Goal: Download file/media

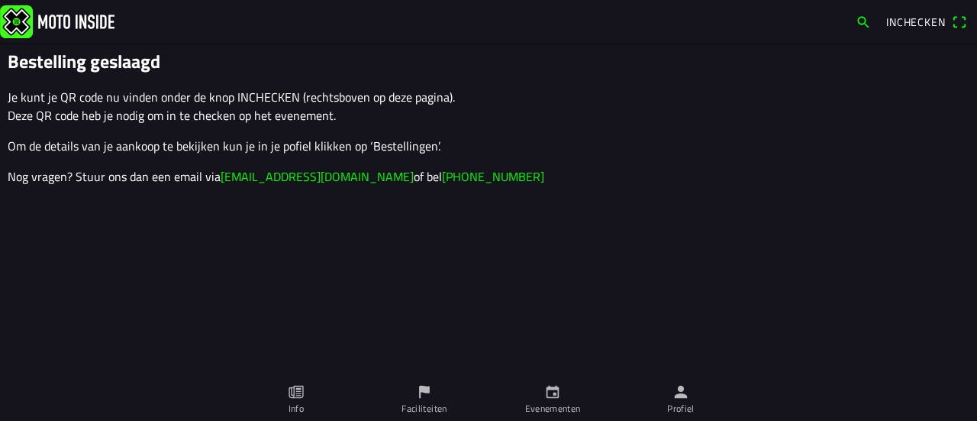
click at [684, 386] on icon "person" at bounding box center [681, 391] width 17 height 17
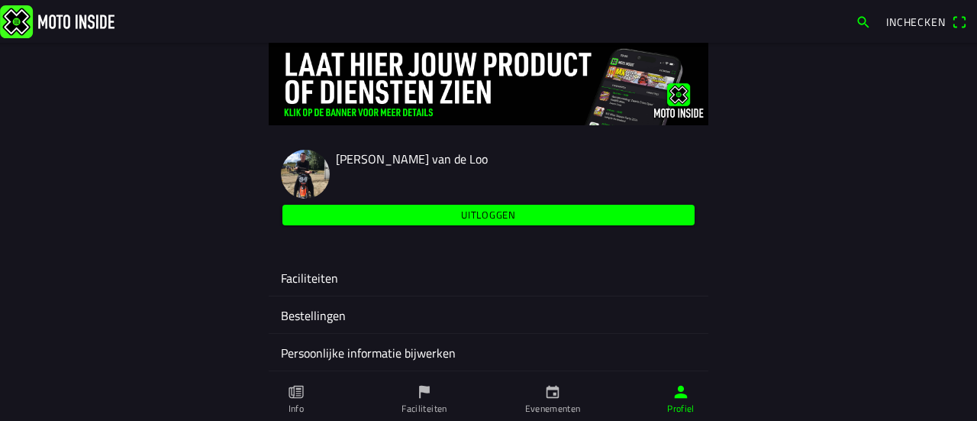
click at [428, 263] on div "Faciliteiten" at bounding box center [488, 277] width 415 height 37
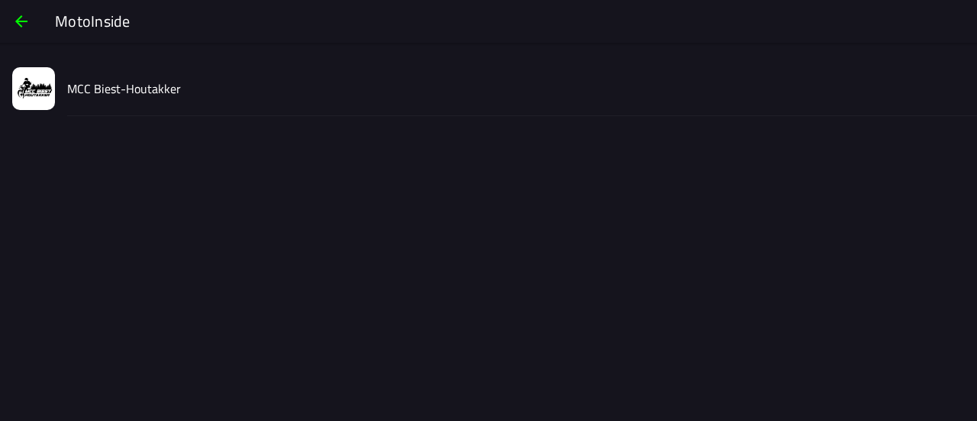
click at [289, 82] on div "MCC Biest-Houtakker" at bounding box center [516, 88] width 898 height 54
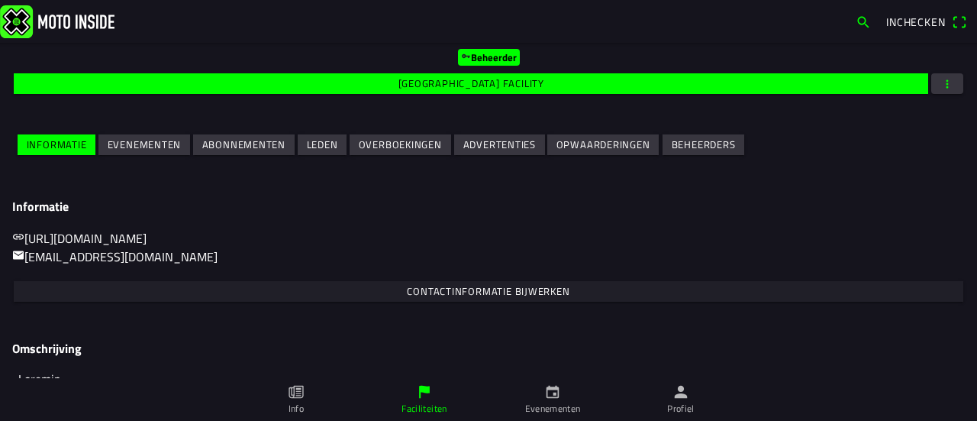
scroll to position [261, 0]
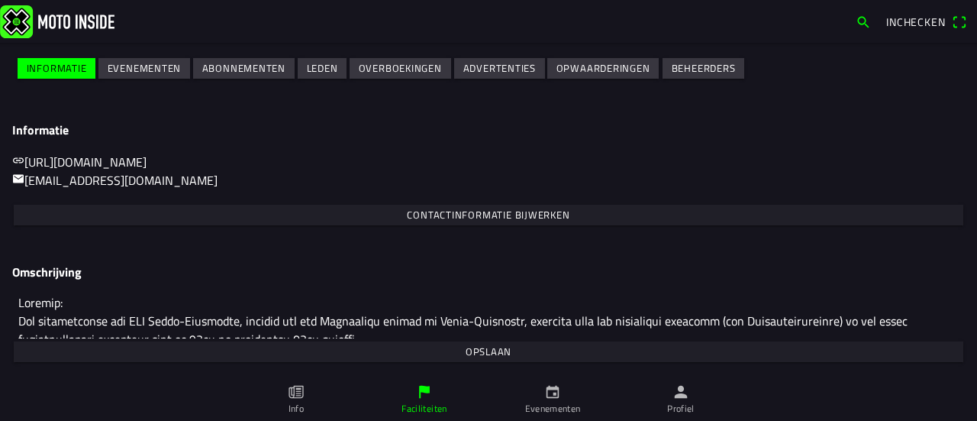
click at [0, 0] on slot "Evenementen" at bounding box center [0, 0] width 0 height 0
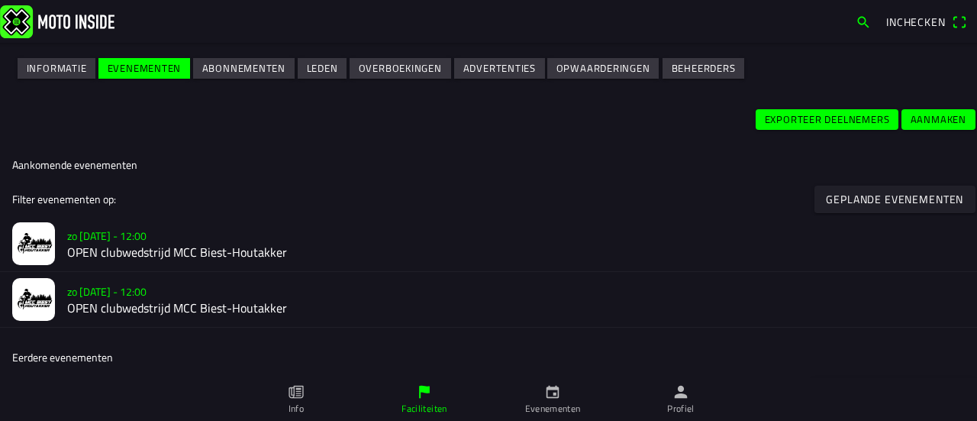
scroll to position [267, 0]
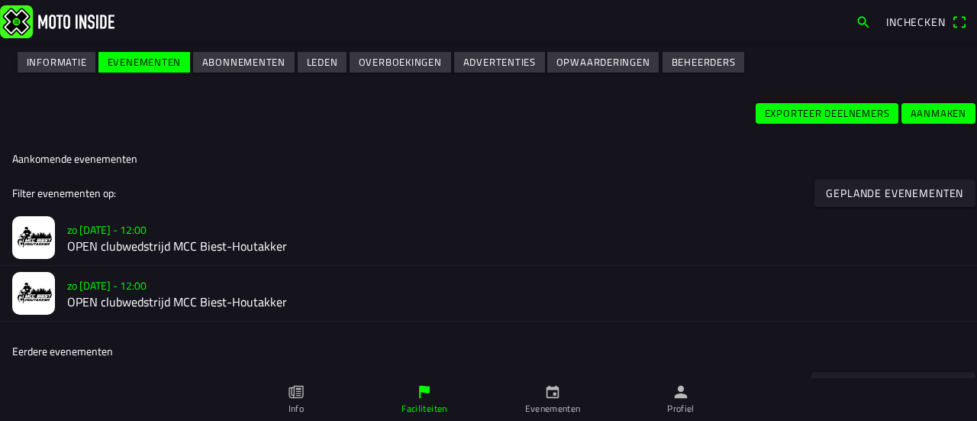
click at [218, 244] on h2 "OPEN clubwedstrijd MCC Biest-Houtakker" at bounding box center [516, 246] width 898 height 15
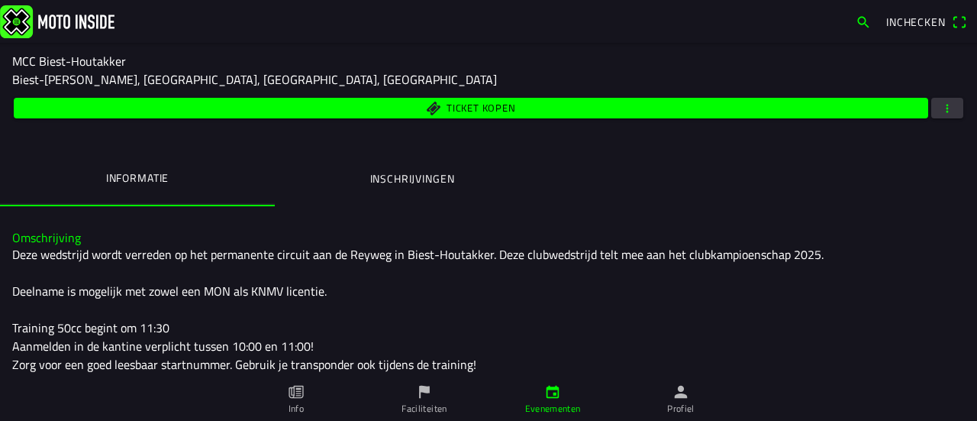
scroll to position [172, 0]
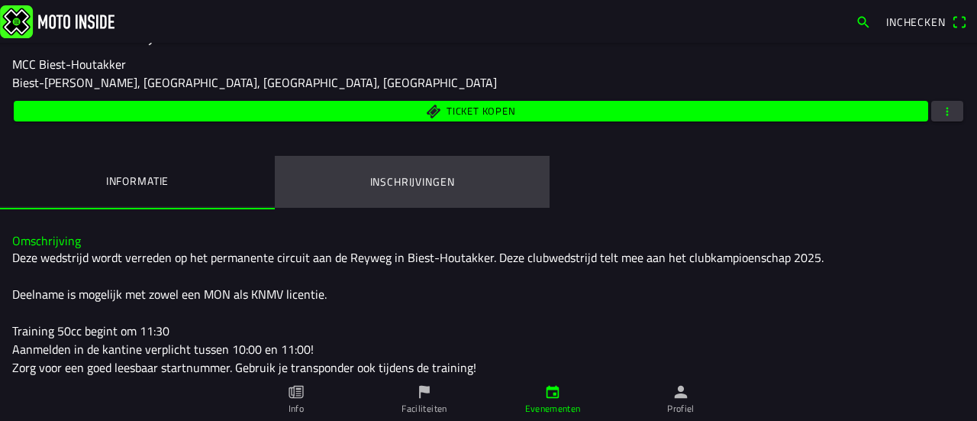
click at [424, 172] on button "Inschrijvingen" at bounding box center [412, 182] width 275 height 52
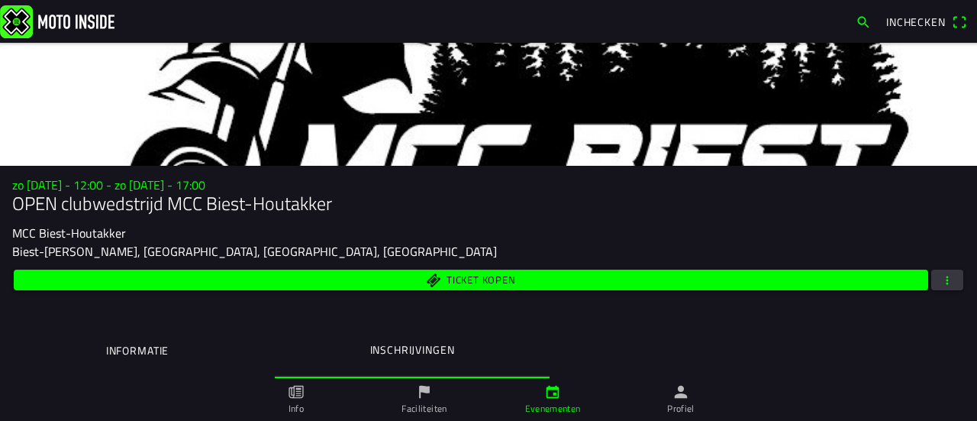
scroll to position [0, 0]
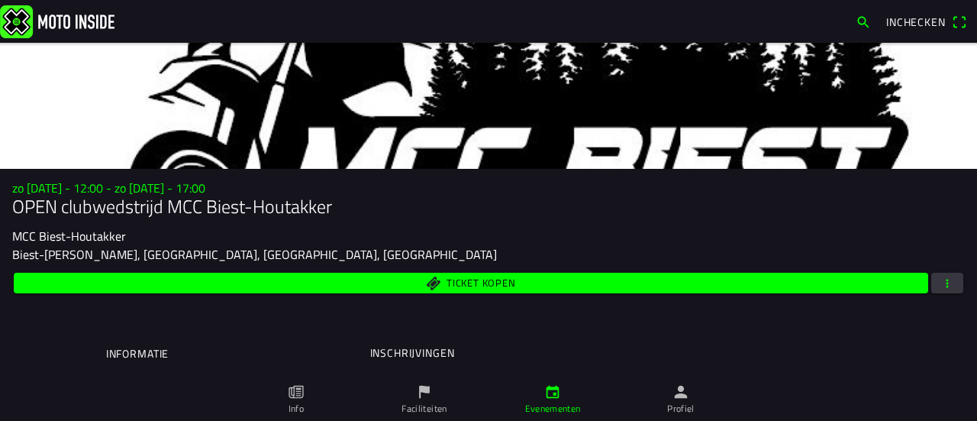
click at [940, 285] on span "button" at bounding box center [947, 283] width 14 height 21
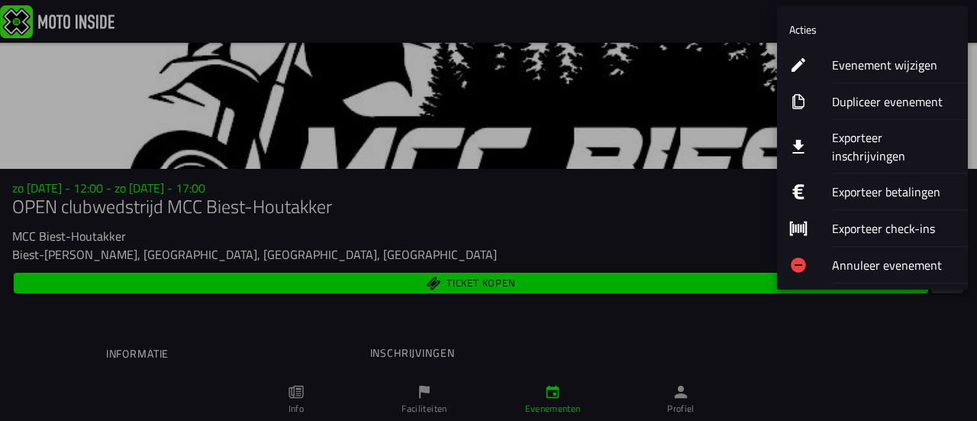
click at [874, 219] on ion-label "Exporteer check-ins" at bounding box center [894, 228] width 124 height 18
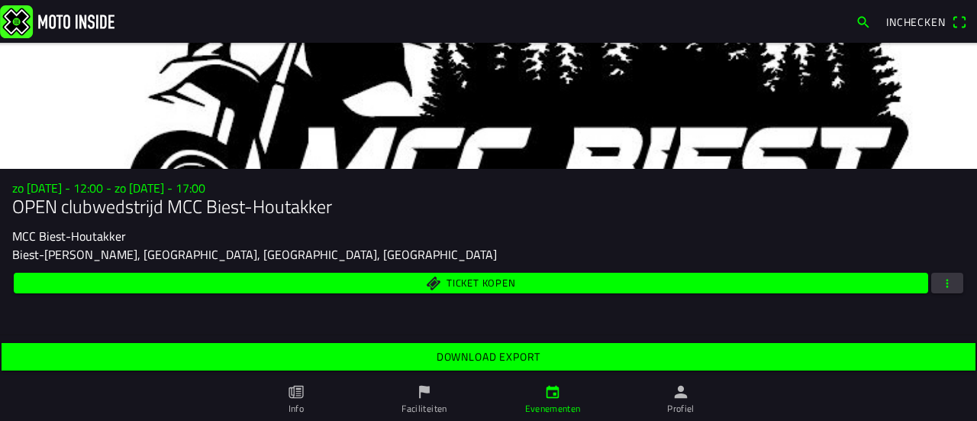
click at [683, 360] on span "Download export" at bounding box center [488, 356] width 950 height 27
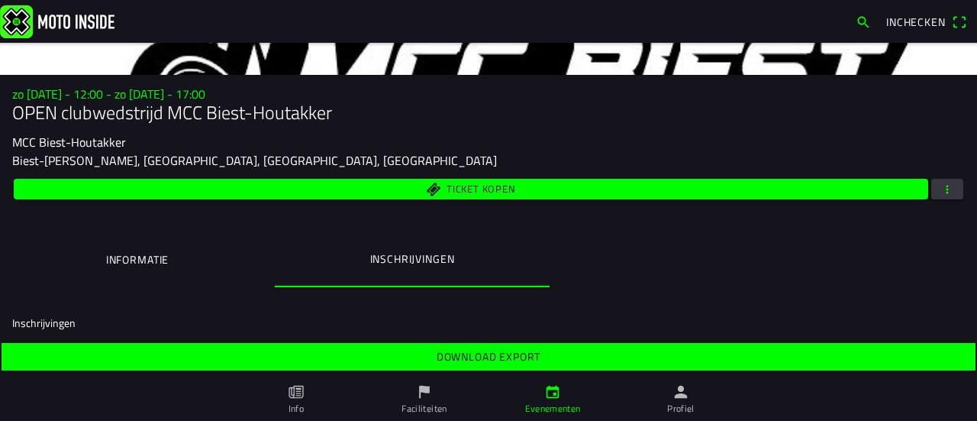
scroll to position [98, 0]
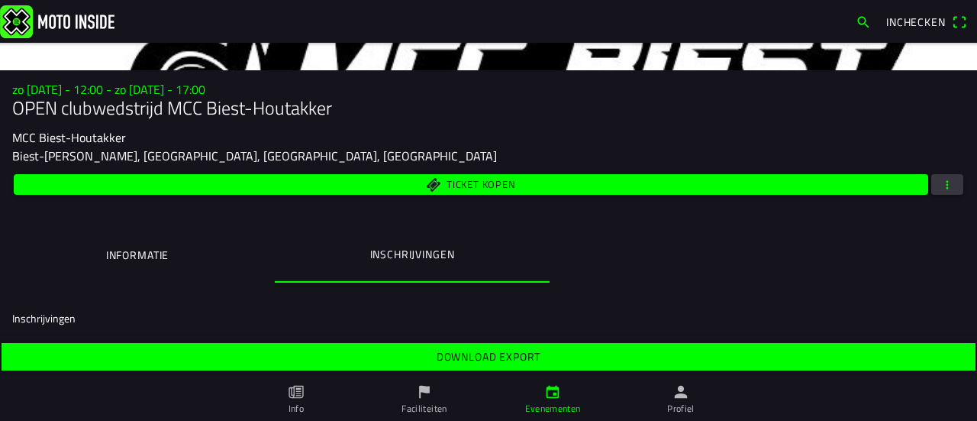
click at [940, 194] on span "button" at bounding box center [947, 184] width 14 height 21
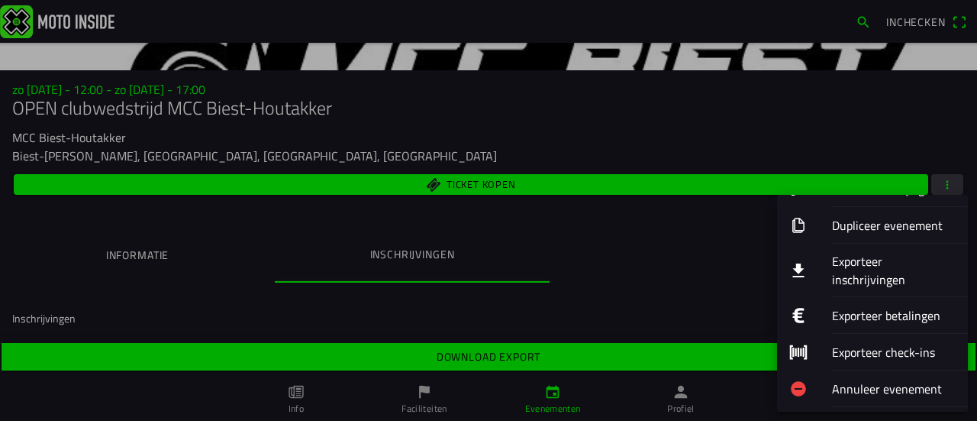
scroll to position [66, 0]
click at [858, 271] on ion-label "Exporteer inschrijvingen" at bounding box center [894, 269] width 124 height 37
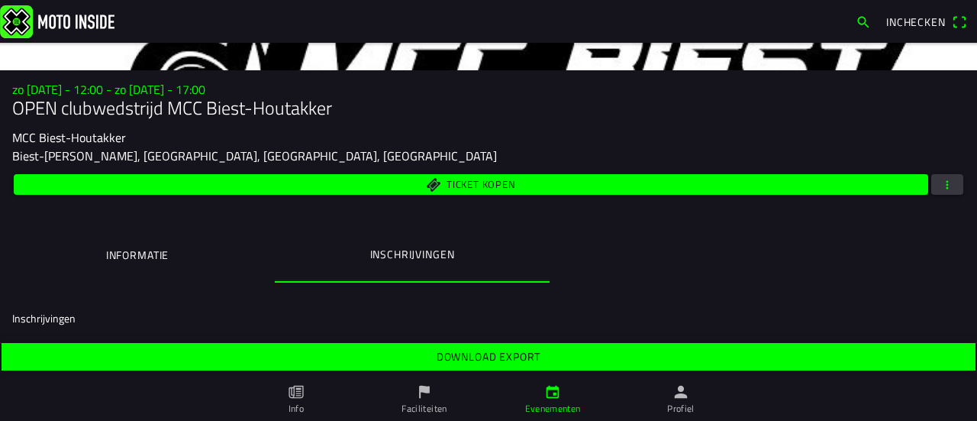
click at [647, 355] on span "Download export" at bounding box center [488, 356] width 950 height 27
